Goal: Communication & Community: Connect with others

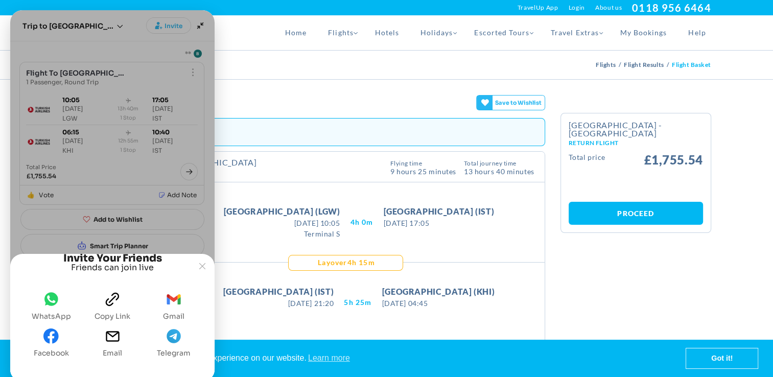
click at [37, 207] on div "Joyned Window" at bounding box center [112, 178] width 204 height 336
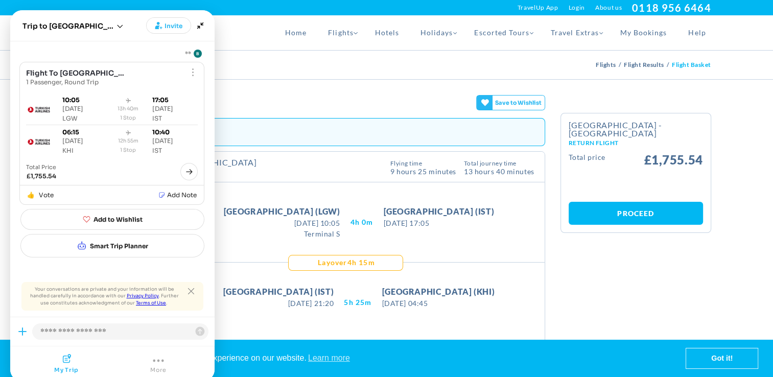
click at [0, 0] on slot "Joyned Window" at bounding box center [0, 0] width 0 height 0
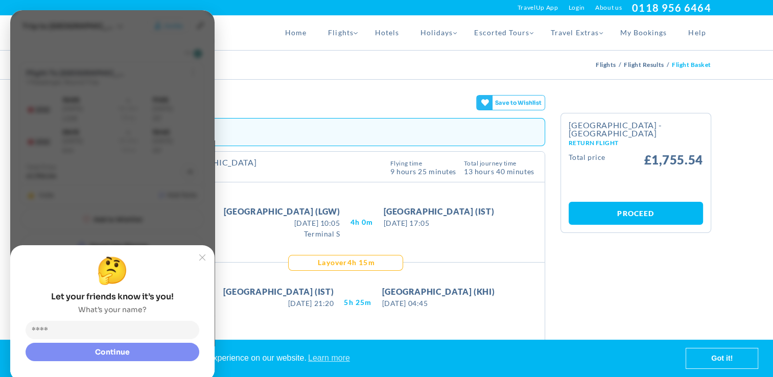
click at [70, 328] on input "Name" at bounding box center [115, 330] width 169 height 10
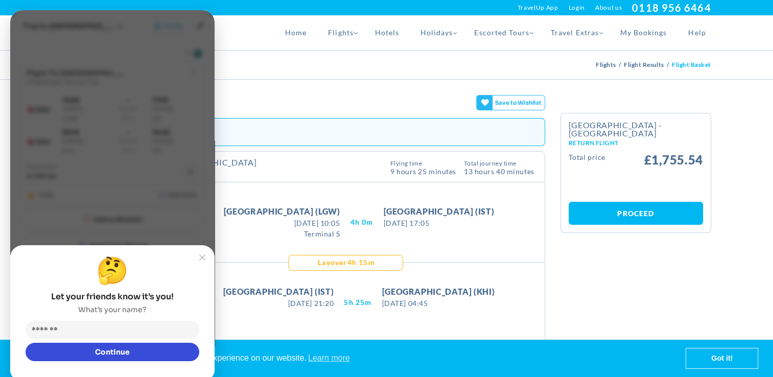
type input "*******"
click at [79, 352] on button "Continue" at bounding box center [113, 352] width 174 height 18
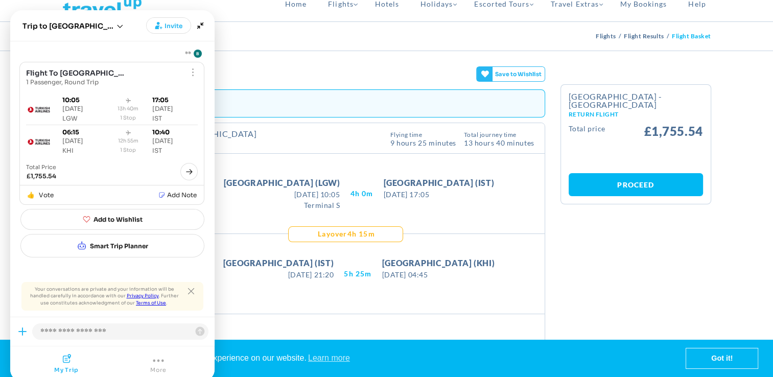
scroll to position [51, 0]
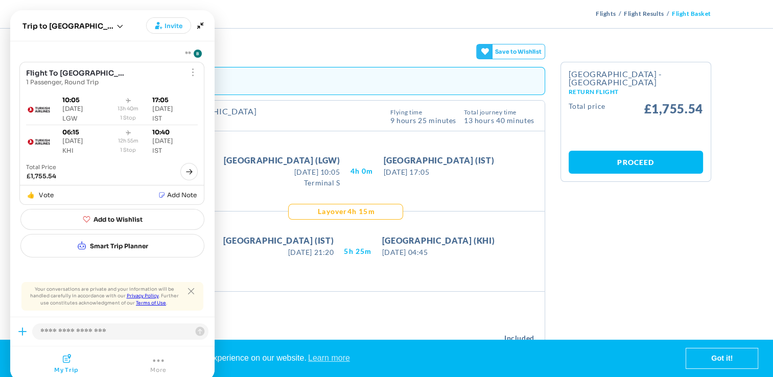
click at [149, 354] on joyned-tab-button "Joyned Window" at bounding box center [158, 364] width 87 height 20
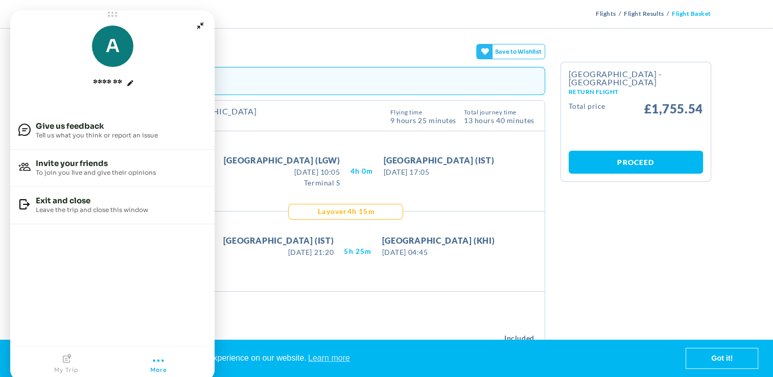
click at [149, 354] on joyned-tab-button "Joyned Window" at bounding box center [158, 364] width 87 height 20
click at [63, 363] on button "My trip" at bounding box center [66, 364] width 24 height 20
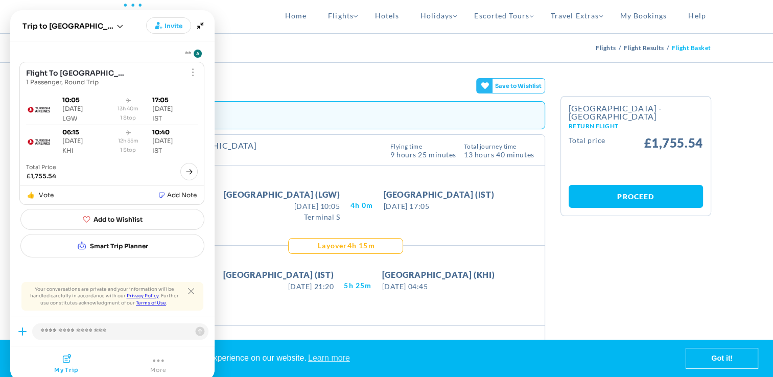
scroll to position [0, 0]
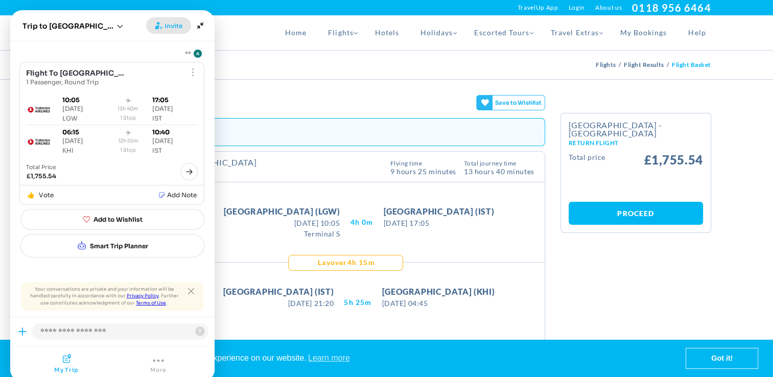
click at [167, 29] on span "Invite" at bounding box center [173, 26] width 18 height 10
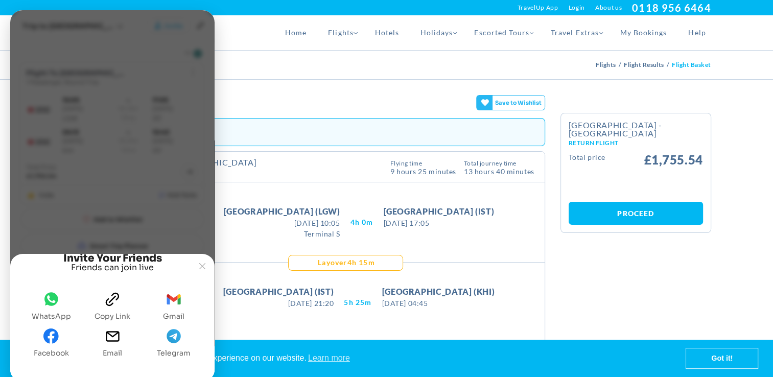
click at [49, 307] on span "whatsapp" at bounding box center [50, 302] width 15 height 20
click at [181, 308] on span "gmail" at bounding box center [173, 302] width 15 height 20
click at [514, 297] on div "Take Off [GEOGRAPHIC_DATA] (IST) [DATE] 21:20 [DATE] 21:20 5H 25M Landing [GEOG…" at bounding box center [358, 302] width 371 height 80
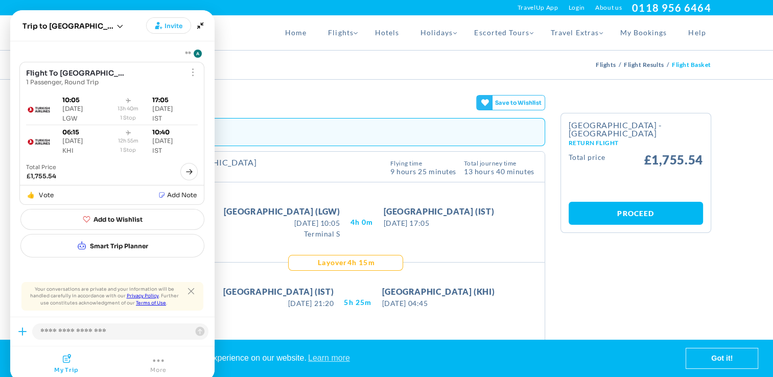
click at [516, 257] on div "Take Off [GEOGRAPHIC_DATA] (LGW) [DATE] 10:05 [DATE] 10:05 Terminal S 4H 0M Lan…" at bounding box center [358, 222] width 371 height 80
click at [715, 360] on link "Got it!" at bounding box center [721, 358] width 71 height 20
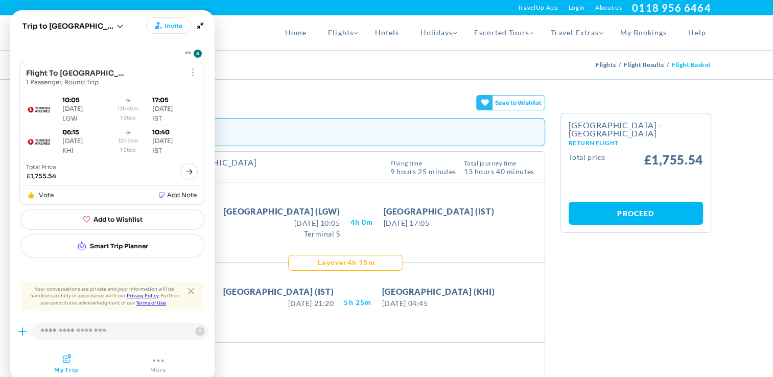
click at [149, 355] on joyned-tab-button "Joyned Window" at bounding box center [158, 364] width 87 height 20
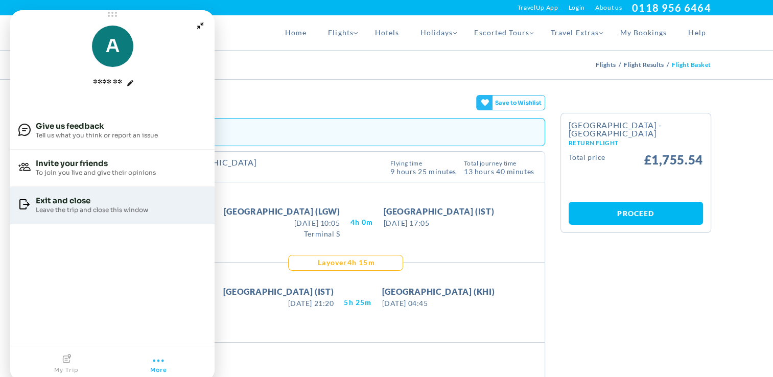
click at [85, 214] on span "Exit and close Leave the trip and close this window" at bounding box center [112, 205] width 204 height 37
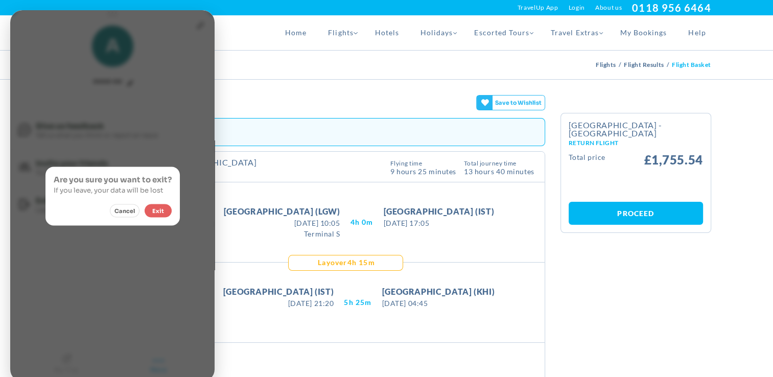
click at [158, 215] on button "Exit" at bounding box center [158, 210] width 27 height 13
